Goal: Task Accomplishment & Management: Complete application form

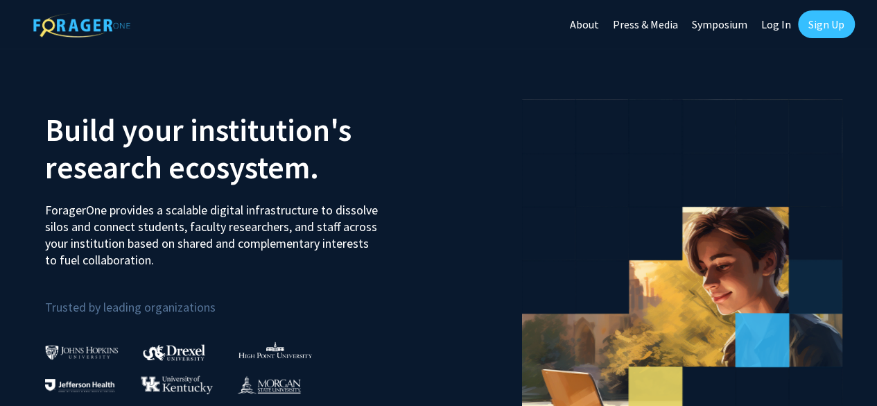
click at [820, 33] on link "Sign Up" at bounding box center [826, 24] width 57 height 28
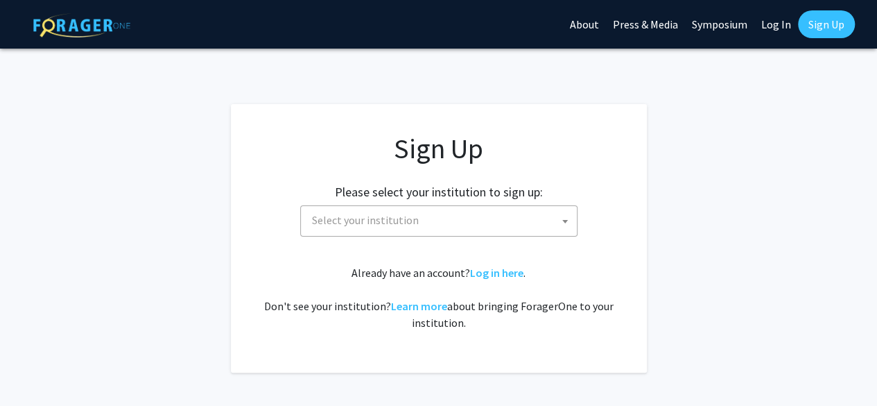
click at [378, 223] on span "Select your institution" at bounding box center [365, 220] width 107 height 14
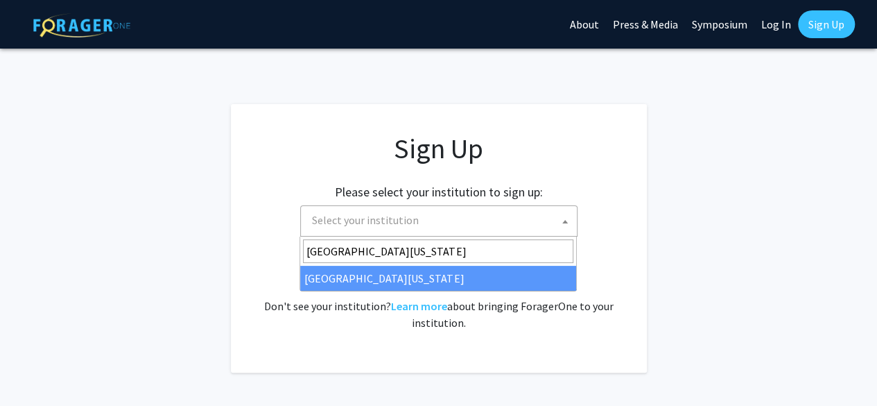
type input "[GEOGRAPHIC_DATA][US_STATE]"
select select "33"
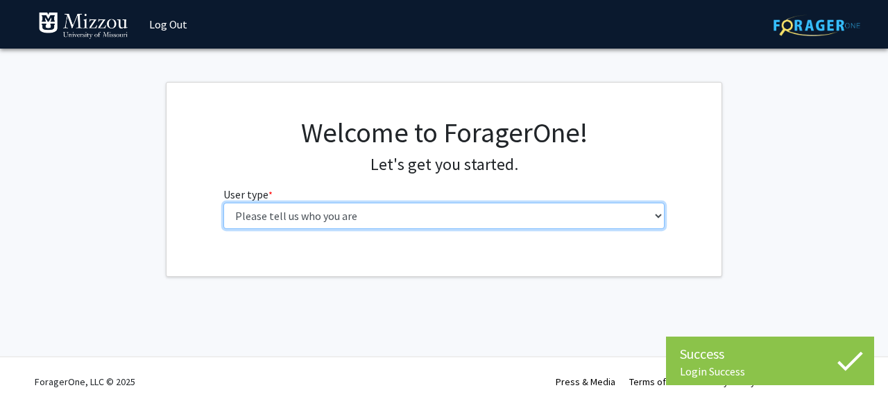
click at [380, 207] on select "Please tell us who you are Undergraduate Student Master's Student Doctoral Cand…" at bounding box center [444, 216] width 442 height 26
select select "1: undergrad"
click at [223, 203] on select "Please tell us who you are Undergraduate Student Master's Student Doctoral Cand…" at bounding box center [444, 216] width 442 height 26
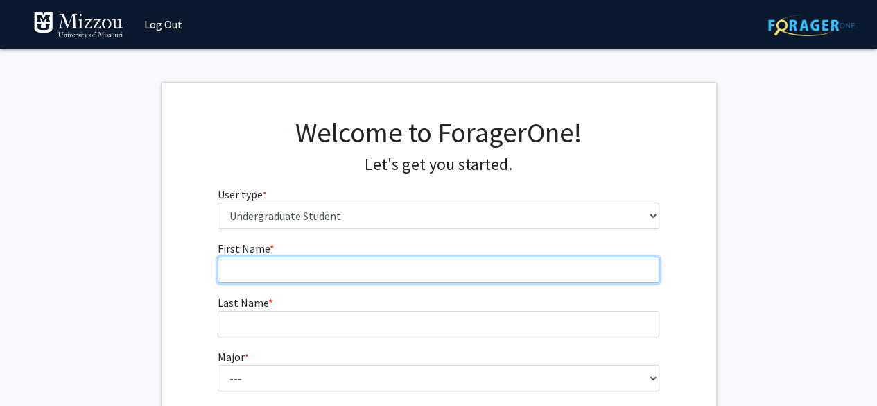
click at [282, 277] on input "First Name * required" at bounding box center [439, 270] width 442 height 26
type input "Caitlyn"
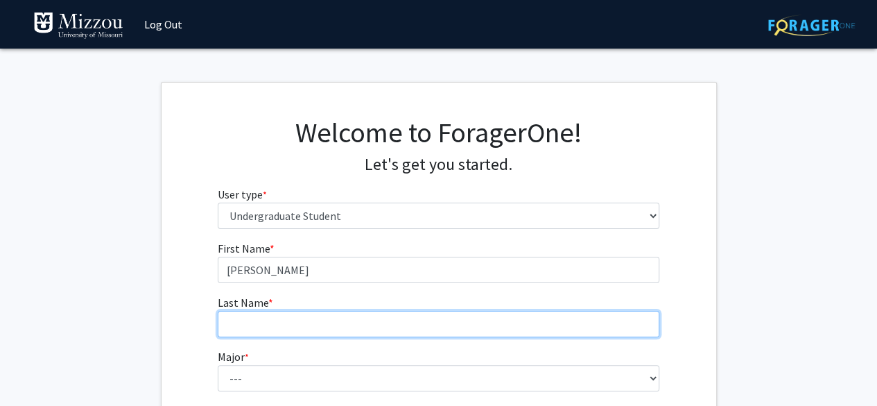
click at [272, 323] on input "Last Name * required" at bounding box center [439, 324] width 442 height 26
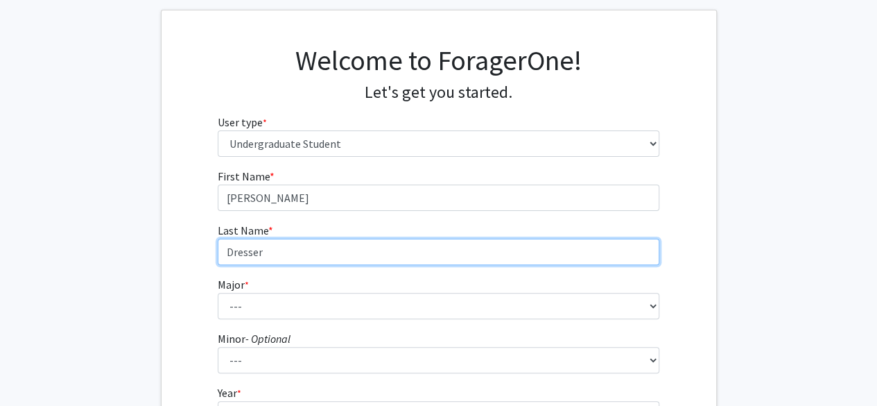
scroll to position [80, 0]
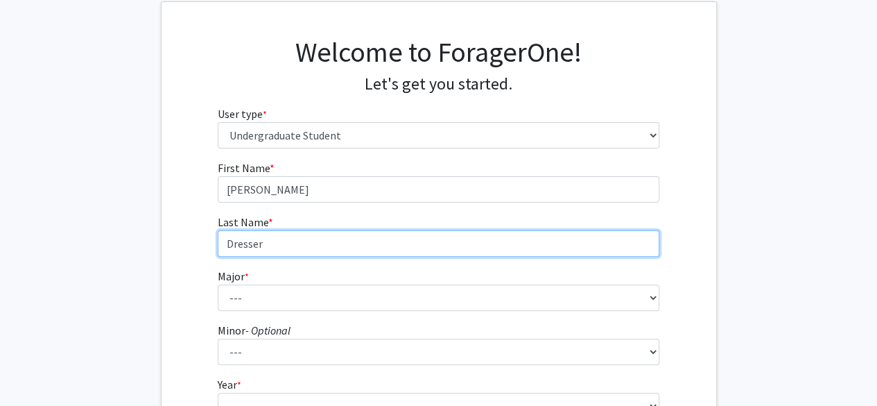
type input "Dresser"
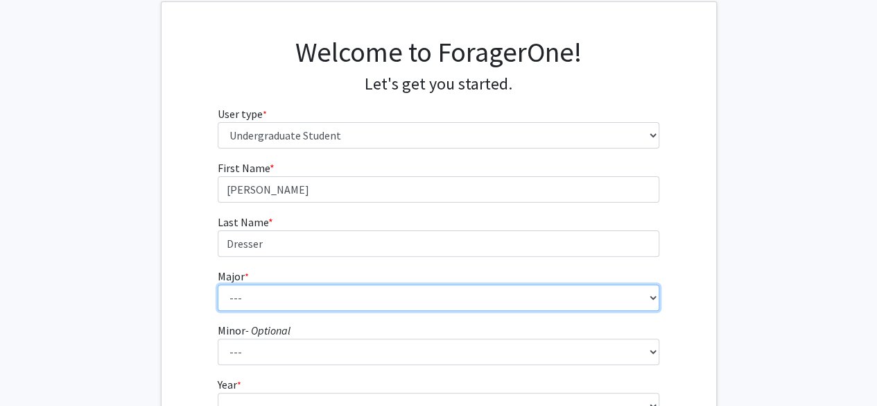
click at [266, 296] on select "--- Agribusiness Management Agricultural Education Agricultural Education: Comm…" at bounding box center [439, 297] width 442 height 26
select select "46: 2542"
click at [218, 284] on select "--- Agribusiness Management Agricultural Education Agricultural Education: Comm…" at bounding box center [439, 297] width 442 height 26
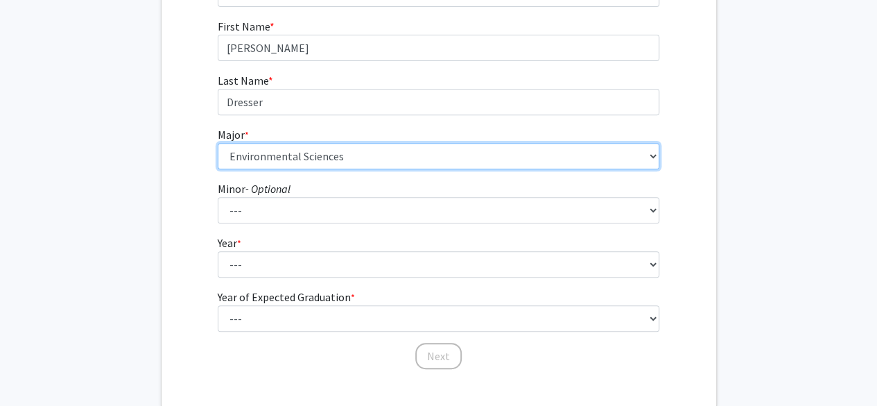
scroll to position [232, 0]
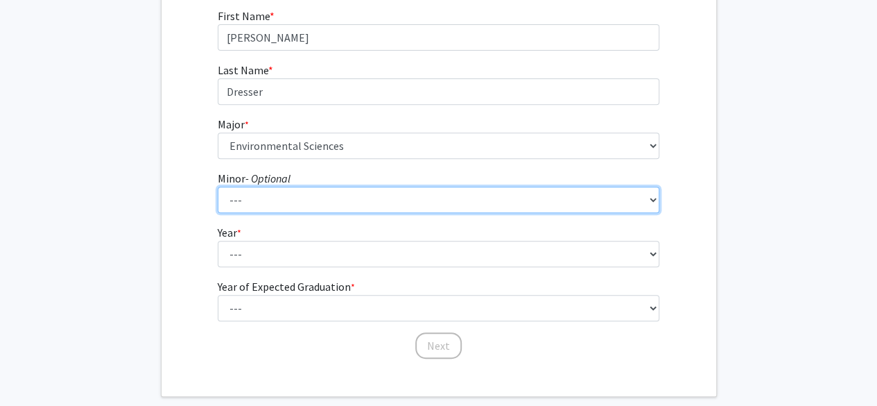
click at [243, 194] on select "--- Accountancy Aerospace Engineering Aerospace Studies Agribusiness Management…" at bounding box center [439, 200] width 442 height 26
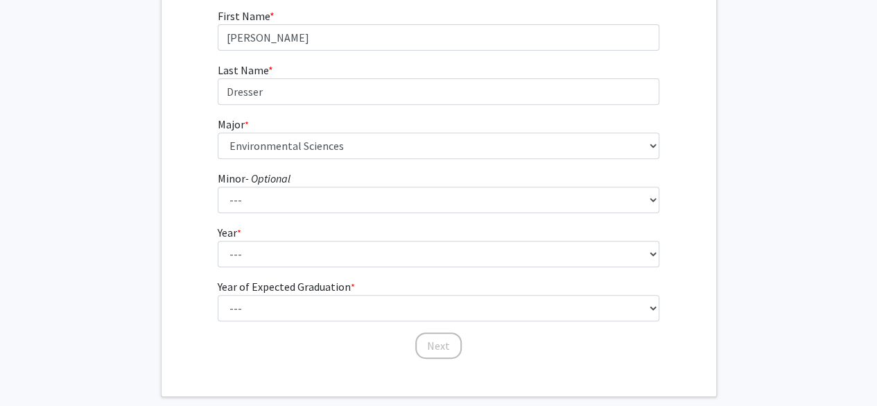
click at [184, 191] on div "First Name * required Caitlyn Last Name * required Dresser Major * required ---…" at bounding box center [439, 184] width 555 height 352
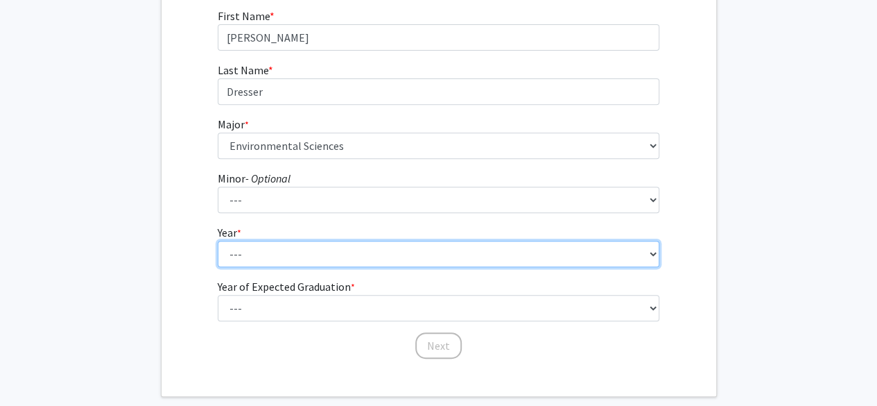
click at [244, 241] on select "--- First-year Sophomore Junior Senior Postbaccalaureate Certificate" at bounding box center [439, 254] width 442 height 26
select select "2: sophomore"
click at [218, 241] on select "--- First-year Sophomore Junior Senior Postbaccalaureate Certificate" at bounding box center [439, 254] width 442 height 26
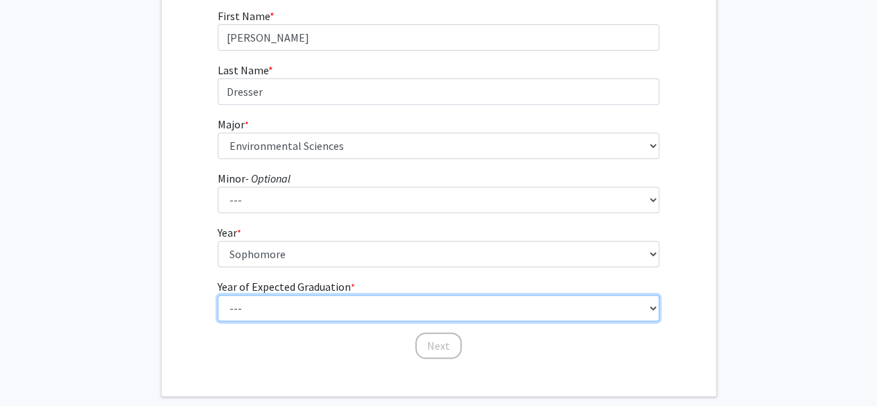
click at [251, 309] on select "--- 2025 2026 2027 2028 2029 2030 2031 2032 2033 2034" at bounding box center [439, 308] width 442 height 26
select select "4: 2028"
click at [218, 295] on select "--- 2025 2026 2027 2028 2029 2030 2031 2032 2033 2034" at bounding box center [439, 308] width 442 height 26
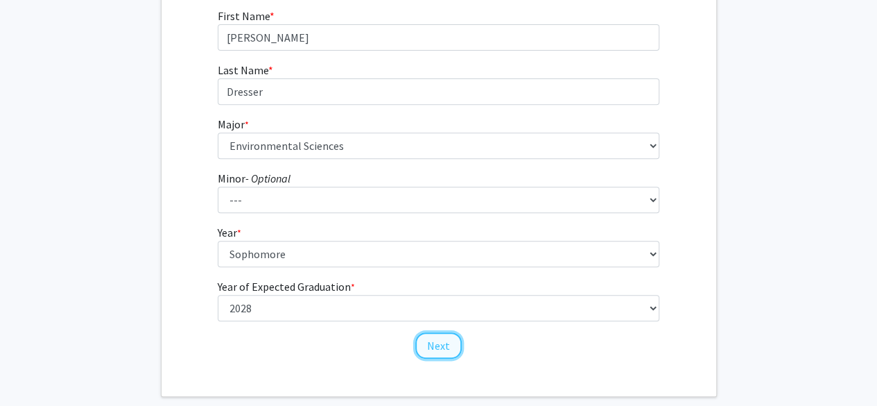
click at [429, 339] on button "Next" at bounding box center [438, 345] width 46 height 26
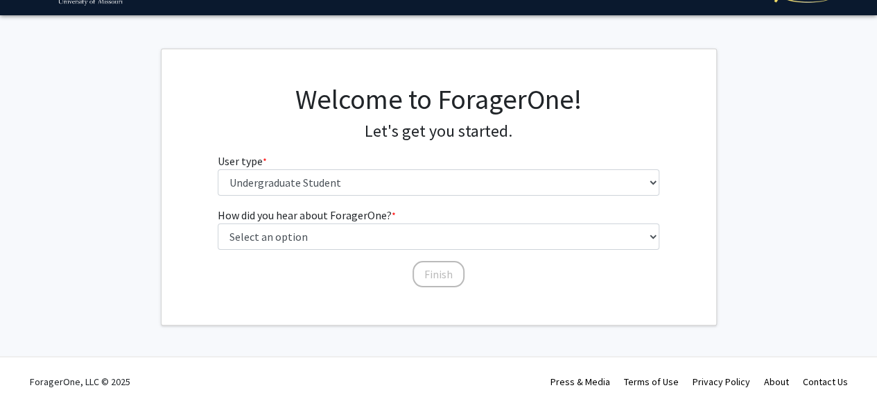
scroll to position [32, 0]
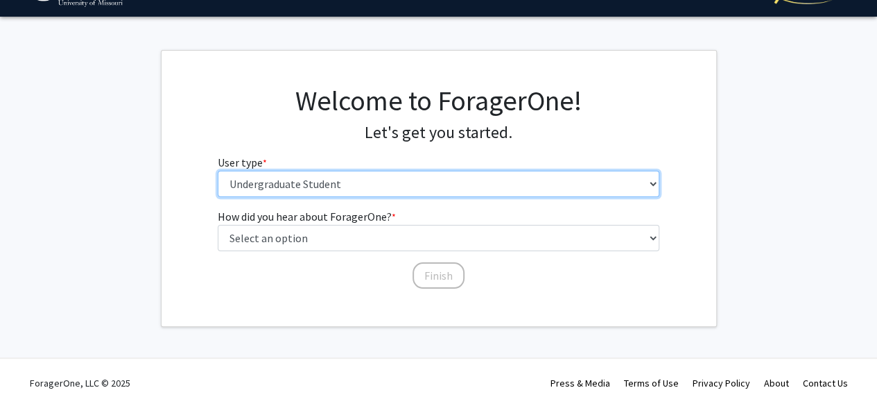
click at [316, 182] on select "Please tell us who you are Undergraduate Student Master's Student Doctoral Cand…" at bounding box center [439, 184] width 442 height 26
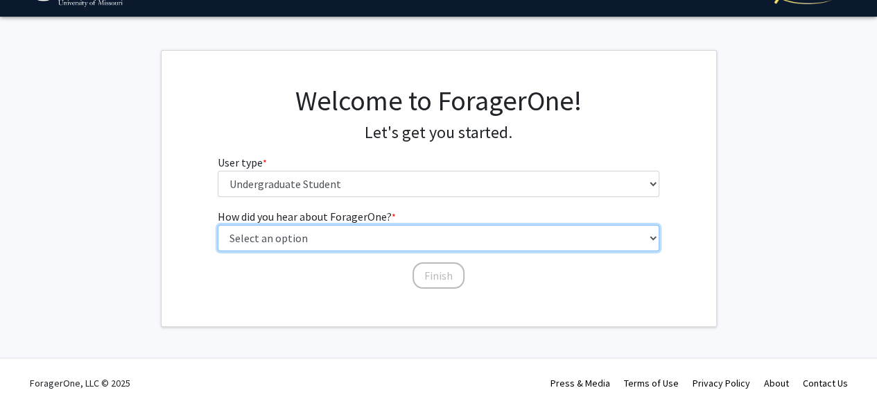
click at [325, 232] on select "Select an option Peer/student recommendation Faculty/staff recommendation Unive…" at bounding box center [439, 238] width 442 height 26
select select "3: university_website"
click at [218, 225] on select "Select an option Peer/student recommendation Faculty/staff recommendation Unive…" at bounding box center [439, 238] width 442 height 26
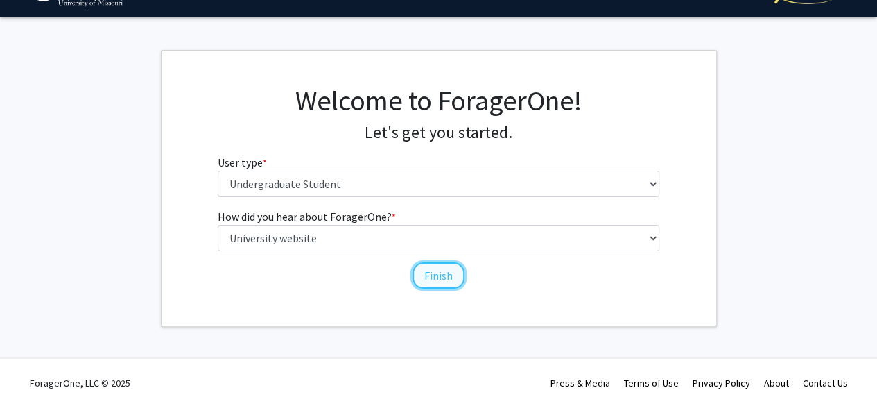
click at [430, 278] on button "Finish" at bounding box center [439, 275] width 52 height 26
